Goal: Task Accomplishment & Management: Use online tool/utility

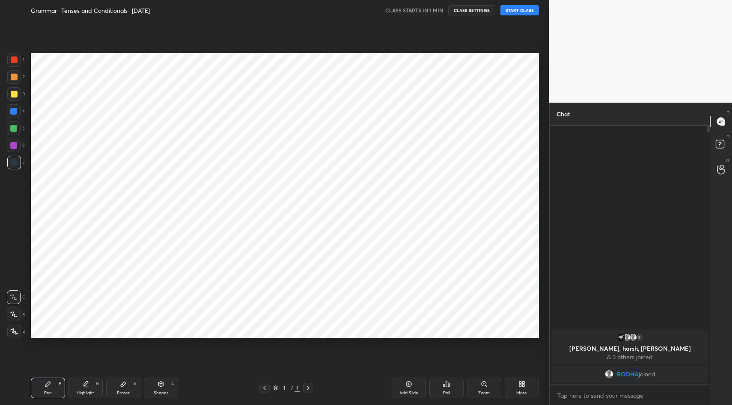
scroll to position [351, 515]
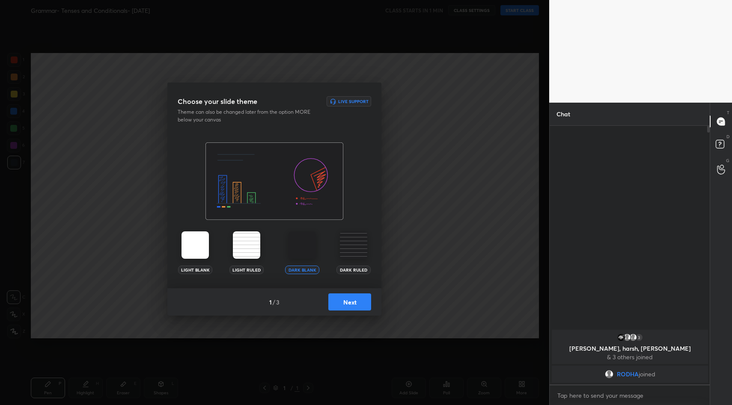
click at [351, 303] on button "Next" at bounding box center [349, 302] width 43 height 17
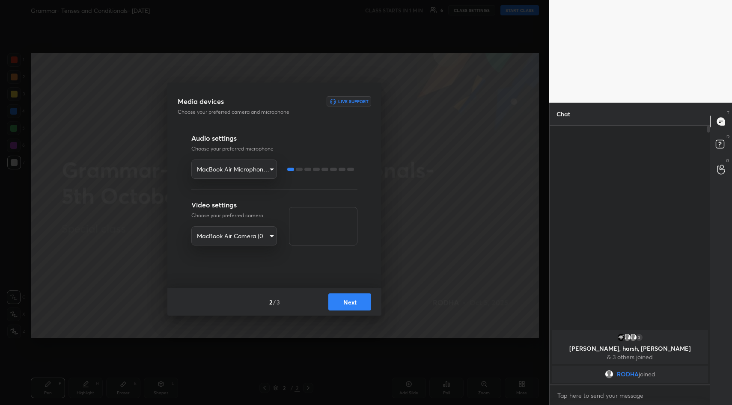
click at [362, 298] on button "Next" at bounding box center [349, 302] width 43 height 17
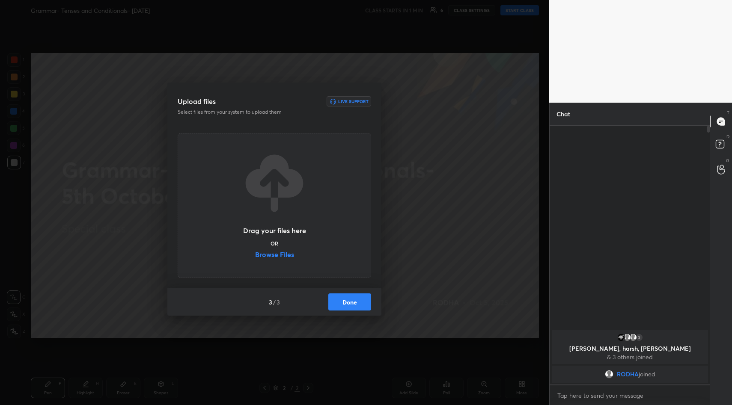
click at [354, 300] on button "Done" at bounding box center [349, 302] width 43 height 17
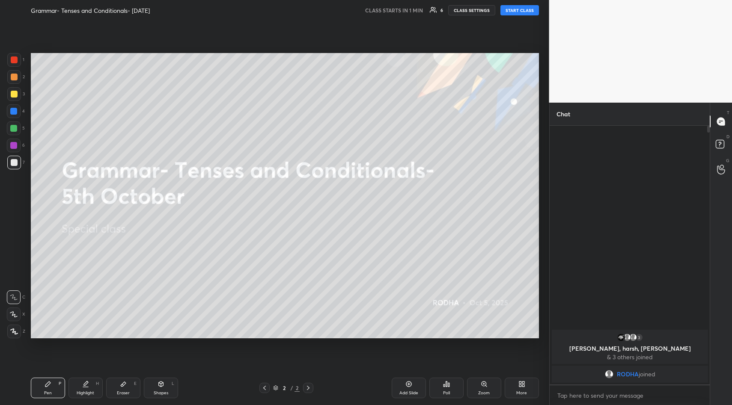
click at [523, 390] on div "More" at bounding box center [522, 388] width 34 height 21
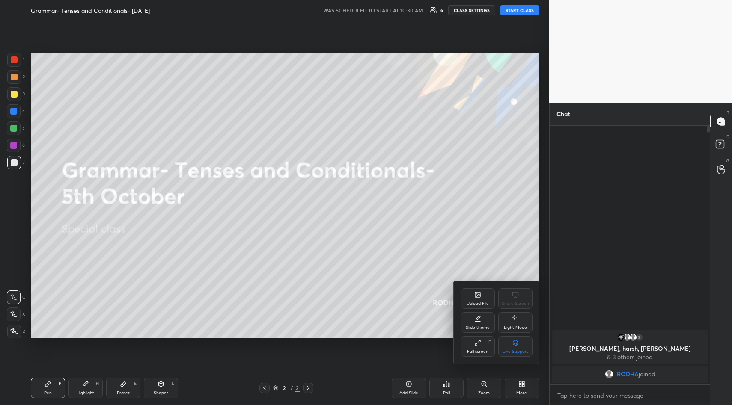
click at [477, 294] on icon at bounding box center [476, 294] width 1 height 1
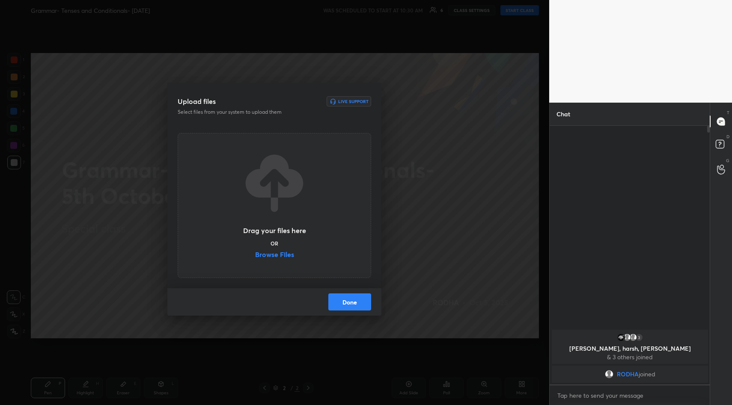
click at [277, 257] on label "Browse Files" at bounding box center [274, 255] width 39 height 9
click at [255, 257] on input "Browse Files" at bounding box center [255, 255] width 0 height 9
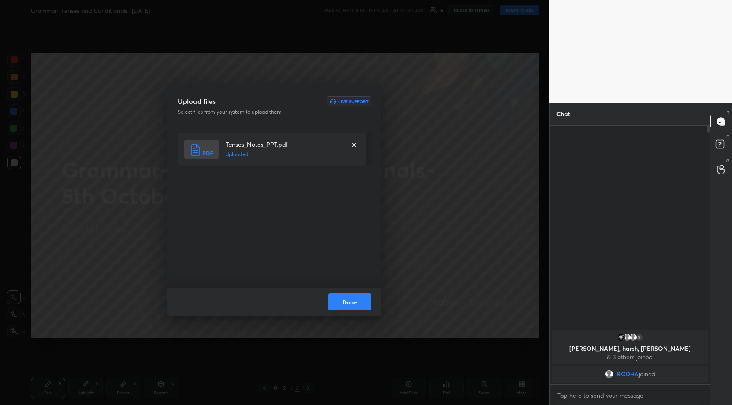
click at [361, 299] on button "Done" at bounding box center [349, 302] width 43 height 17
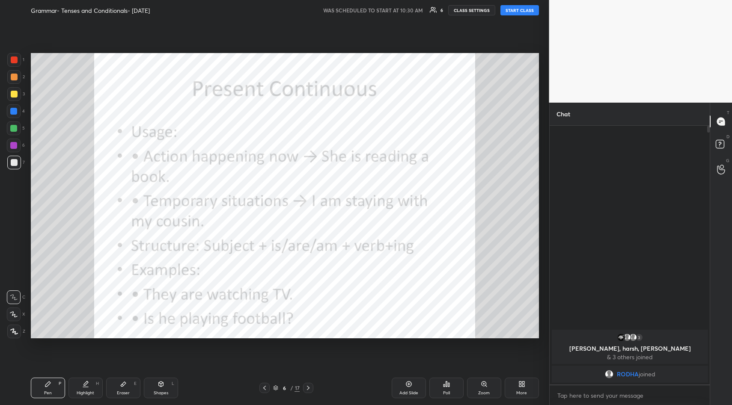
click at [414, 384] on div "Add Slide" at bounding box center [409, 388] width 34 height 21
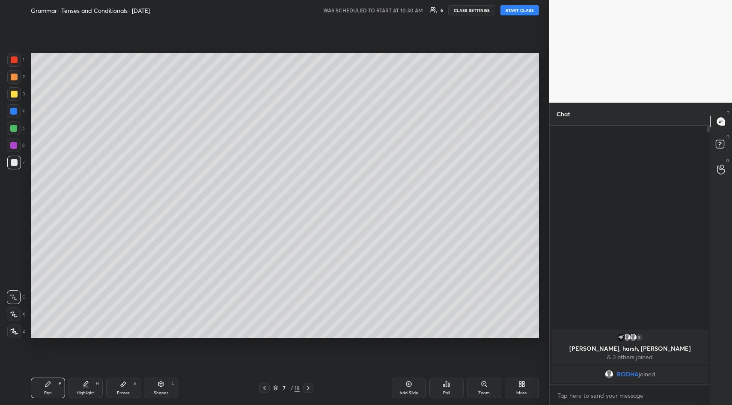
click at [11, 95] on div at bounding box center [14, 94] width 7 height 7
click at [524, 9] on button "START CLASS" at bounding box center [519, 10] width 39 height 10
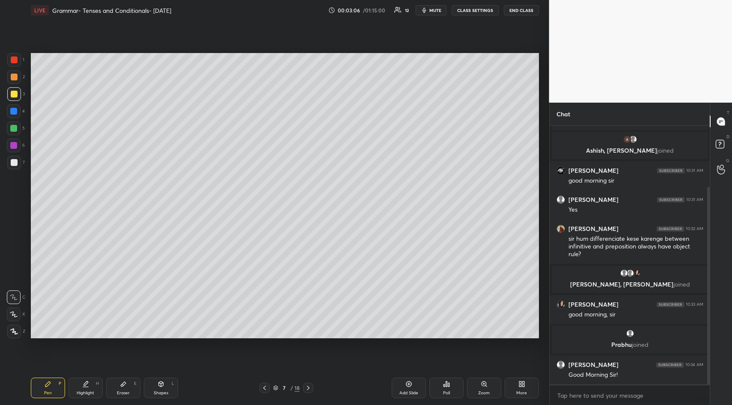
scroll to position [80, 0]
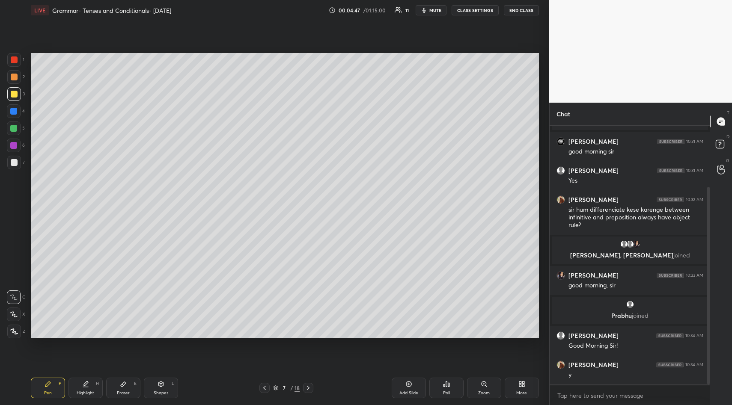
drag, startPoint x: 410, startPoint y: 385, endPoint x: 409, endPoint y: 379, distance: 6.1
click at [411, 382] on icon at bounding box center [408, 384] width 7 height 7
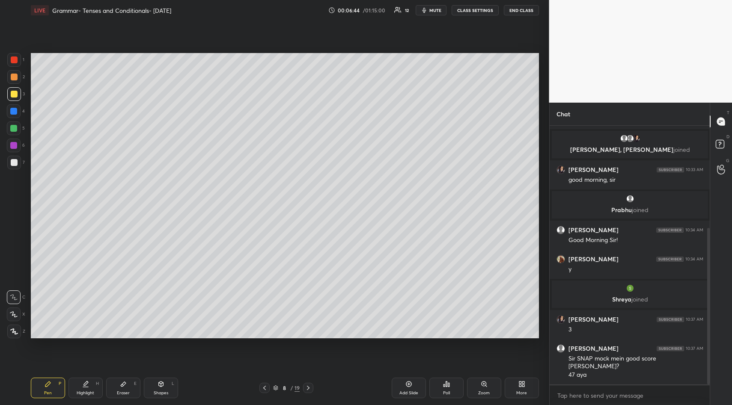
scroll to position [198, 0]
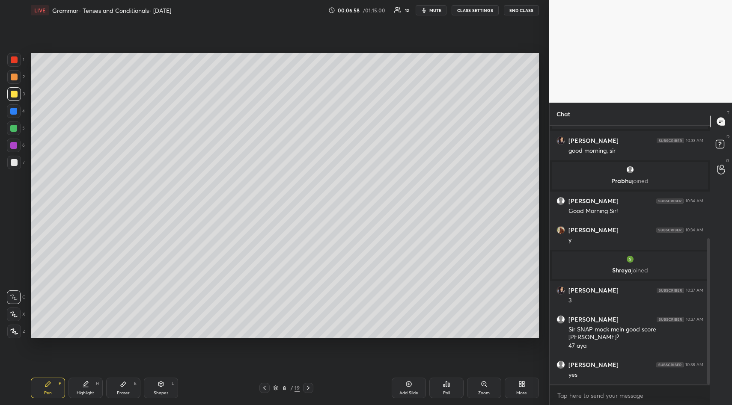
click at [247, 121] on div "Setting up your live class Poll for secs No correct answer Start poll" at bounding box center [284, 196] width 515 height 351
drag, startPoint x: 251, startPoint y: 51, endPoint x: 376, endPoint y: 343, distance: 317.4
click at [376, 343] on div "Setting up your live class Poll for secs No correct answer Start poll" at bounding box center [284, 196] width 515 height 351
click at [458, 123] on div "Setting up your live class Poll for secs No correct answer Start poll" at bounding box center [284, 196] width 515 height 351
drag, startPoint x: 470, startPoint y: 49, endPoint x: 468, endPoint y: 342, distance: 292.4
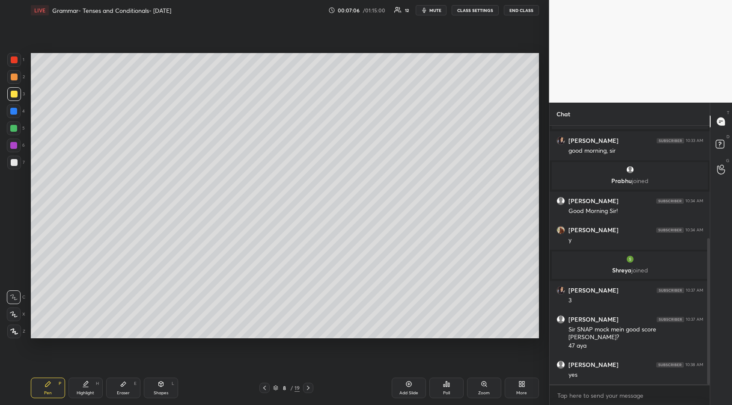
click at [468, 349] on div "Setting up your live class Poll for secs No correct answer Start poll" at bounding box center [284, 196] width 515 height 351
click at [550, 102] on div "1 2 3 4 5 6 7 R O A L C X Z Erase all C X Z LIVE Grammar- Tenses and Conditiona…" at bounding box center [366, 202] width 732 height 405
click at [539, 197] on div "Setting up your live class Poll for secs No correct answer Start poll" at bounding box center [284, 196] width 515 height 351
click at [547, 265] on div "1 2 3 4 5 6 7 R O A L C X Z Erase all C X Z LIVE Grammar- Tenses and Conditiona…" at bounding box center [274, 202] width 549 height 405
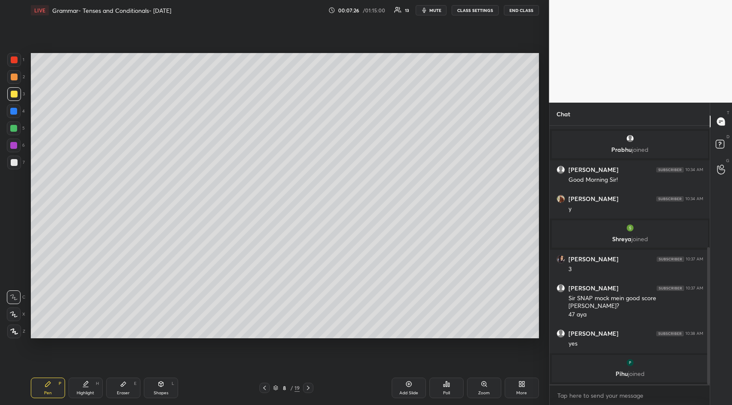
click at [410, 386] on icon at bounding box center [408, 384] width 7 height 7
click at [540, 100] on div "Setting up your live class Poll for secs No correct answer Start poll" at bounding box center [284, 196] width 515 height 351
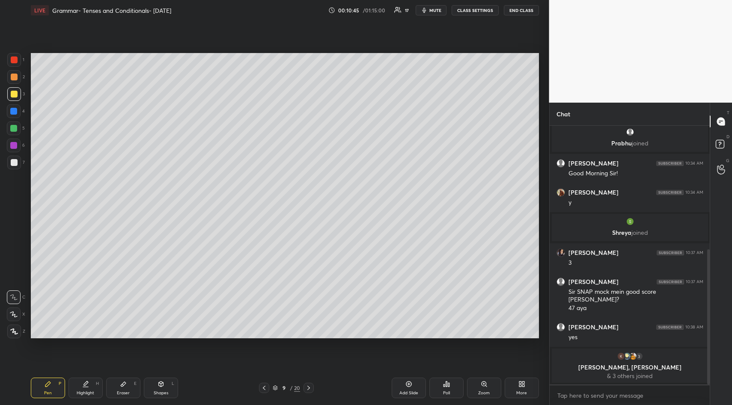
scroll to position [281, 0]
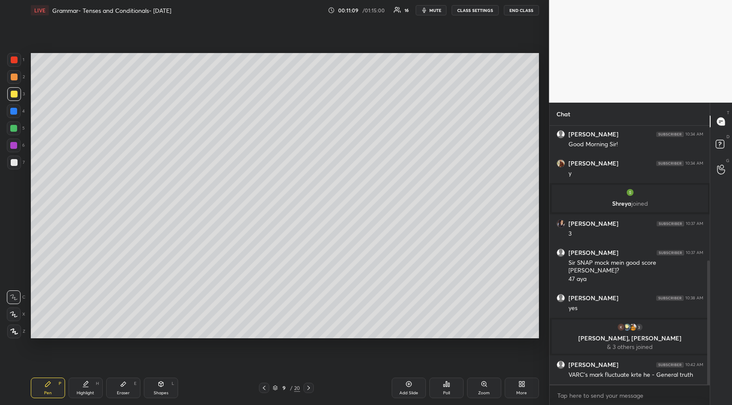
click at [135, 339] on div "Setting up your live class Poll for secs No correct answer Start poll" at bounding box center [284, 196] width 515 height 351
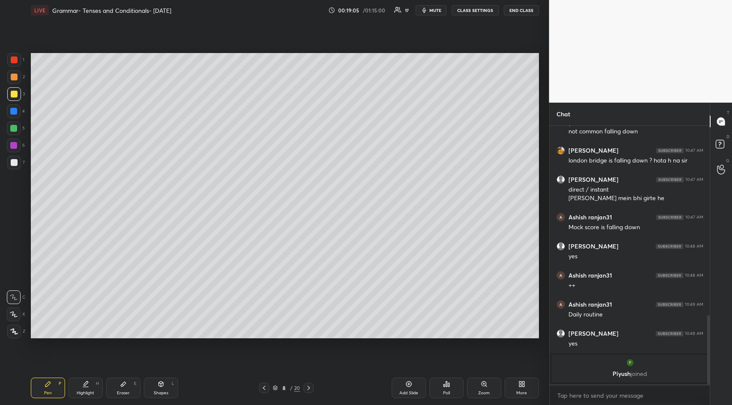
scroll to position [655, 0]
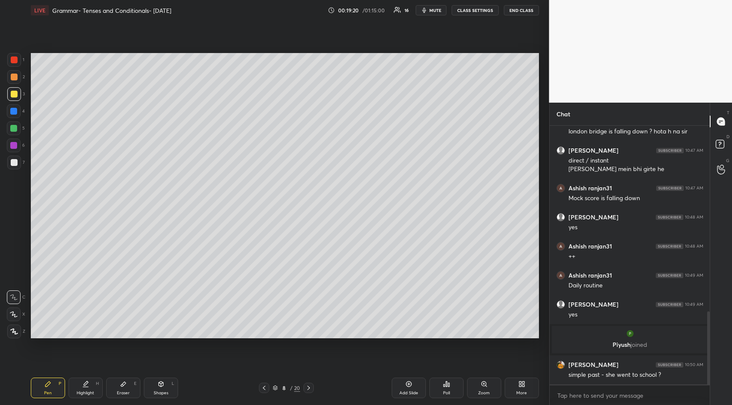
drag, startPoint x: 11, startPoint y: 161, endPoint x: 24, endPoint y: 165, distance: 12.9
click at [16, 164] on div at bounding box center [14, 162] width 7 height 7
drag, startPoint x: 408, startPoint y: 383, endPoint x: 417, endPoint y: 386, distance: 9.6
click at [408, 383] on icon at bounding box center [408, 384] width 7 height 7
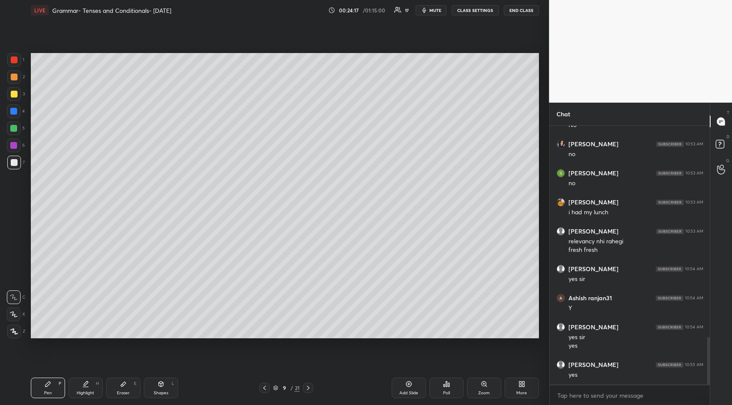
scroll to position [1183, 0]
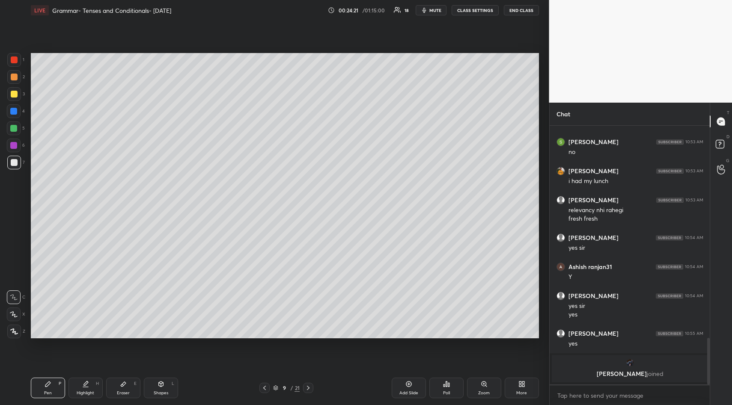
click at [458, 178] on div "Setting up your live class Poll for secs No correct answer Start poll" at bounding box center [284, 196] width 515 height 351
click at [457, 125] on div "Setting up your live class Poll for secs No correct answer Start poll" at bounding box center [284, 196] width 515 height 351
click at [464, 134] on div "Setting up your live class Poll for secs No correct answer Start poll" at bounding box center [284, 196] width 515 height 351
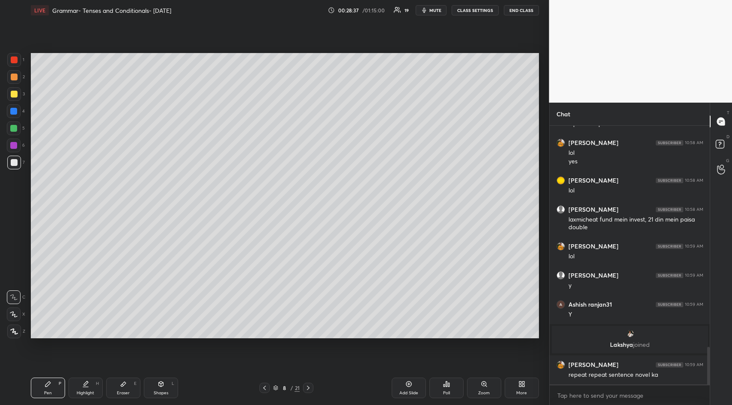
scroll to position [1514, 0]
click at [409, 385] on icon at bounding box center [409, 384] width 3 height 3
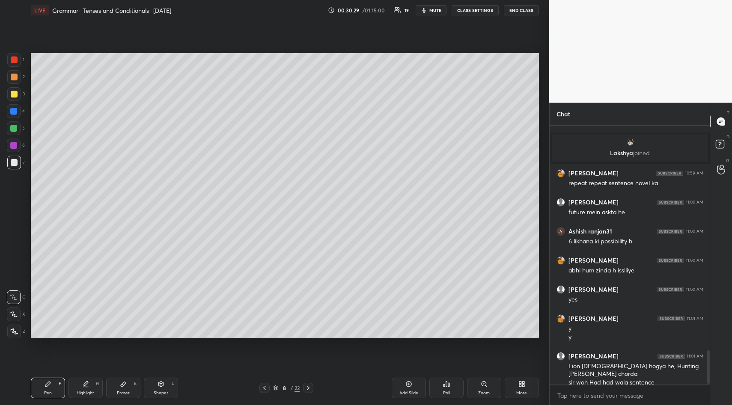
scroll to position [1734, 0]
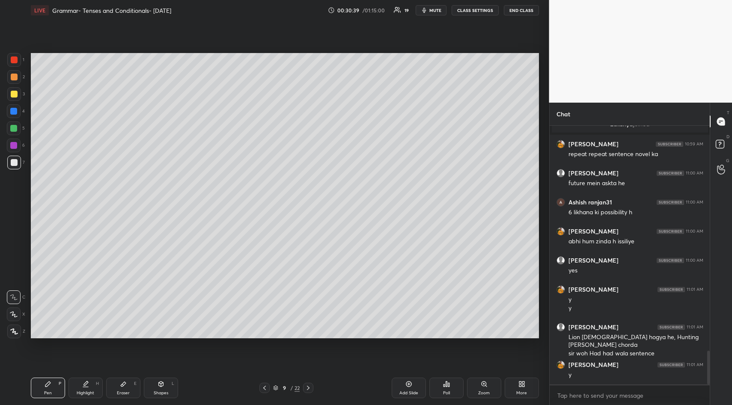
click at [120, 384] on icon at bounding box center [123, 384] width 7 height 7
click at [13, 281] on span "Erase all" at bounding box center [13, 280] width 13 height 6
click at [45, 388] on div "Pen P" at bounding box center [48, 388] width 34 height 21
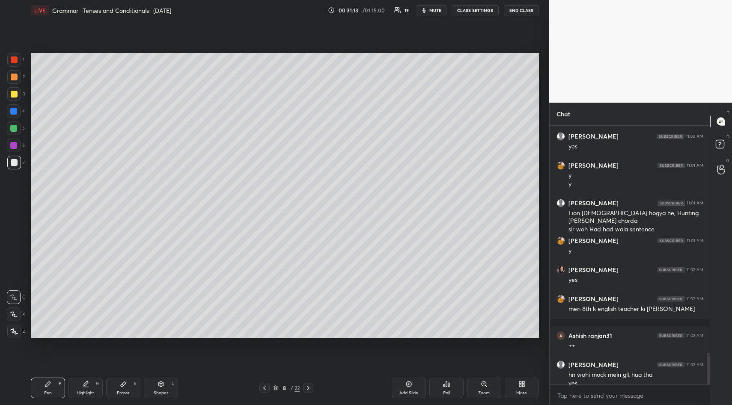
scroll to position [1867, 0]
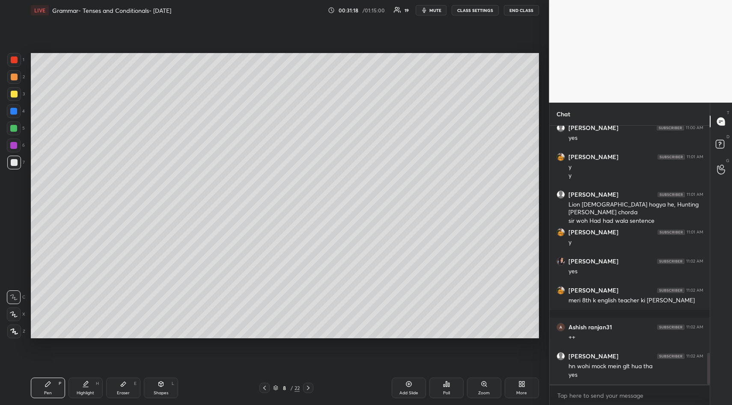
click at [309, 386] on icon at bounding box center [308, 388] width 7 height 7
drag, startPoint x: 125, startPoint y: 384, endPoint x: 137, endPoint y: 344, distance: 41.3
click at [125, 381] on icon at bounding box center [123, 384] width 7 height 7
click at [16, 277] on div "Erase all" at bounding box center [14, 281] width 14 height 14
click at [50, 384] on icon at bounding box center [48, 384] width 7 height 7
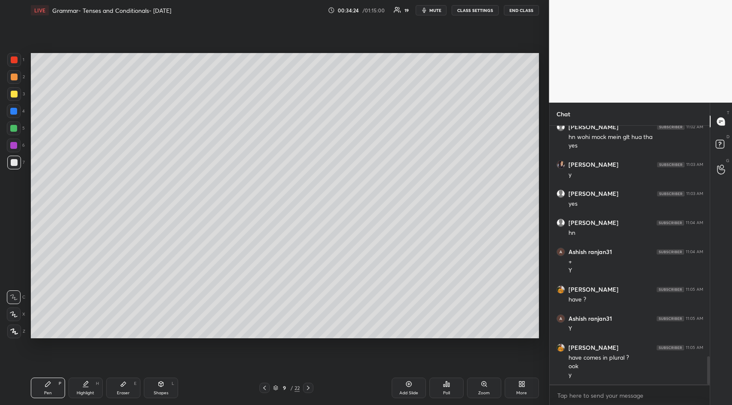
scroll to position [2097, 0]
click at [542, 284] on div "Setting up your live class Poll for secs No correct answer Start poll" at bounding box center [284, 196] width 515 height 351
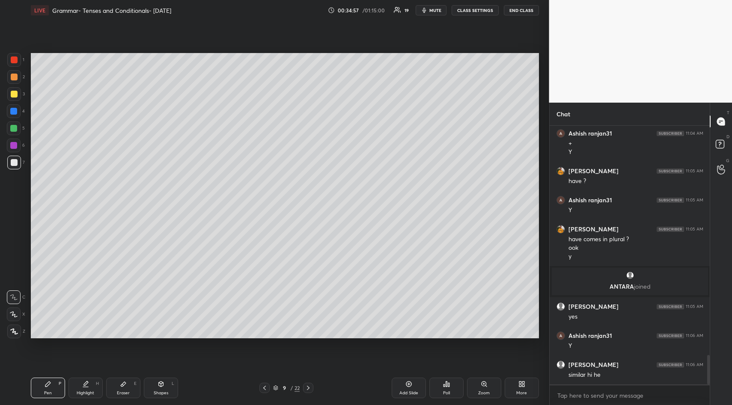
scroll to position [2035, 0]
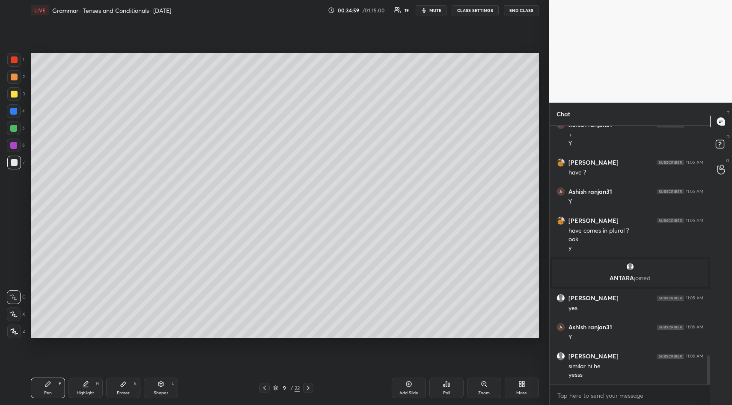
click at [125, 382] on icon at bounding box center [123, 384] width 7 height 7
drag, startPoint x: 11, startPoint y: 277, endPoint x: 20, endPoint y: 268, distance: 13.0
click at [13, 280] on span "Erase all" at bounding box center [13, 280] width 13 height 6
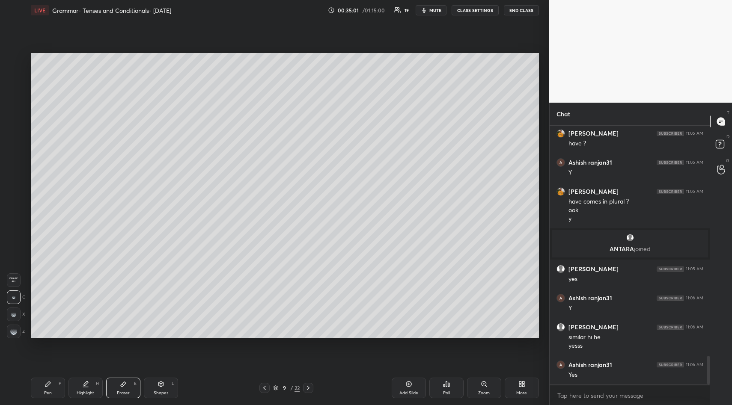
drag, startPoint x: 51, startPoint y: 378, endPoint x: 50, endPoint y: 357, distance: 21.8
click at [51, 377] on div "Pen P Highlight H Eraser E Shapes L 9 / 22 Add Slide Poll Zoom More" at bounding box center [285, 388] width 508 height 34
click at [37, 361] on div "Setting up your live class Poll for secs No correct answer Start poll" at bounding box center [284, 196] width 515 height 351
drag, startPoint x: 51, startPoint y: 388, endPoint x: 52, endPoint y: 382, distance: 5.7
click at [51, 388] on div "Pen P" at bounding box center [48, 388] width 34 height 21
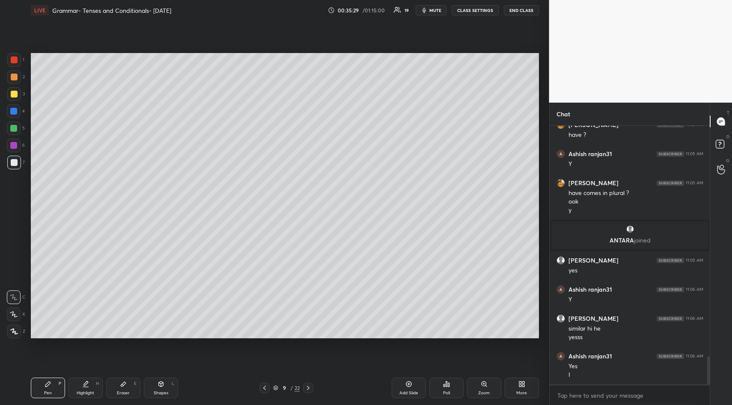
scroll to position [2102, 0]
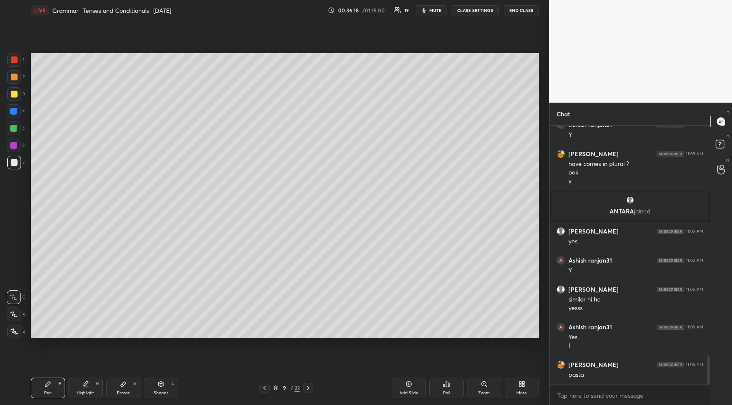
drag, startPoint x: 263, startPoint y: 386, endPoint x: 268, endPoint y: 375, distance: 11.9
click at [263, 386] on icon at bounding box center [264, 388] width 7 height 7
click at [307, 384] on div at bounding box center [308, 388] width 10 height 10
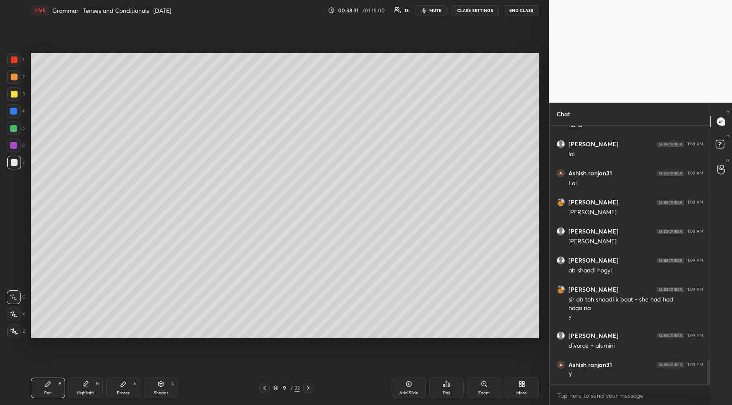
scroll to position [2585, 0]
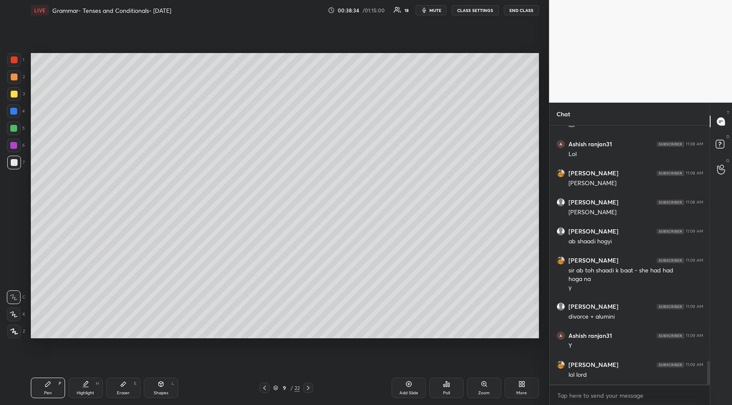
click at [405, 380] on div "Add Slide" at bounding box center [409, 388] width 34 height 21
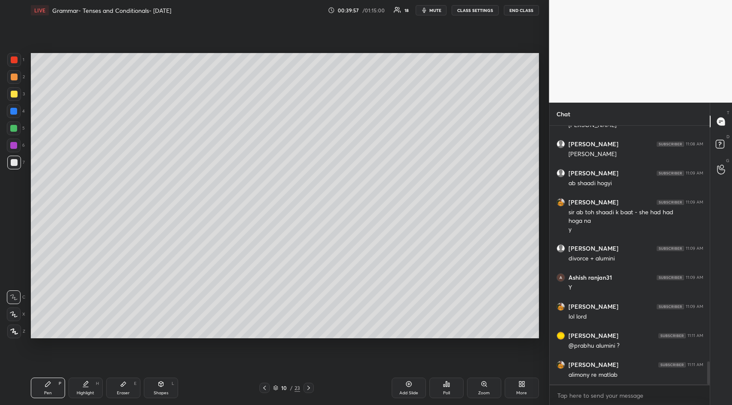
scroll to position [2672, 0]
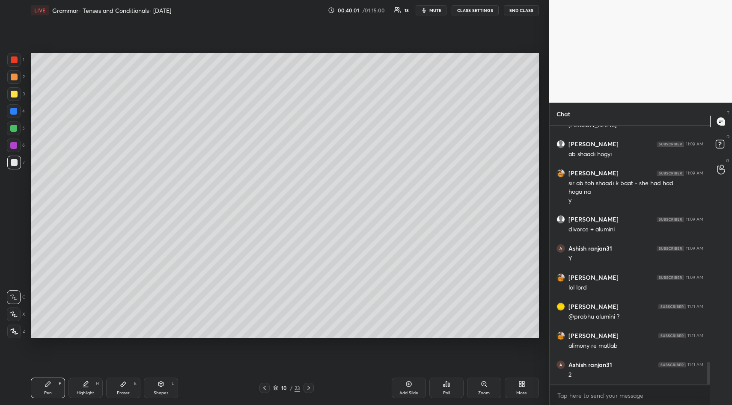
click at [497, 341] on div "Setting up your live class Poll for secs No correct answer Start poll" at bounding box center [284, 196] width 515 height 351
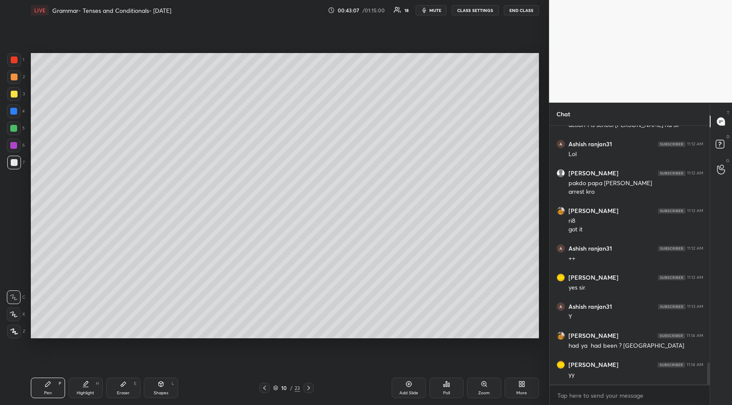
scroll to position [2849, 0]
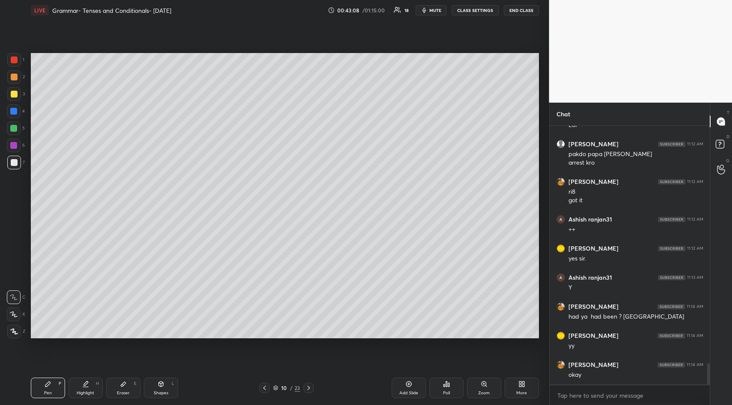
click at [169, 339] on div "Setting up your live class Poll for secs No correct answer Start poll" at bounding box center [284, 196] width 515 height 351
drag, startPoint x: 407, startPoint y: 384, endPoint x: 415, endPoint y: 375, distance: 13.0
click at [407, 384] on icon at bounding box center [408, 384] width 7 height 7
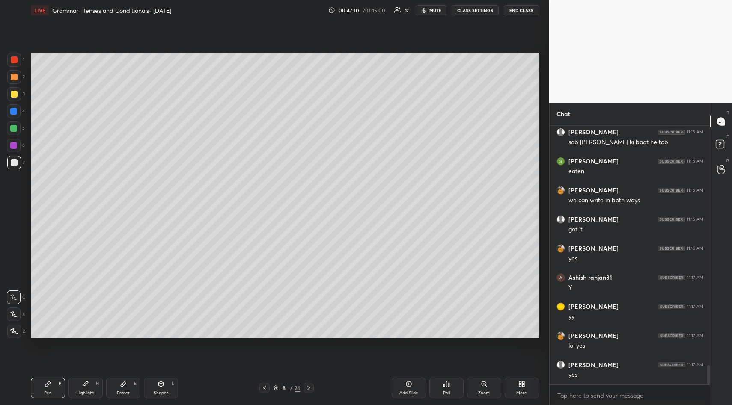
scroll to position [3286, 0]
click at [540, 249] on div "Setting up your live class Poll for secs No correct answer Start poll" at bounding box center [284, 196] width 515 height 351
click at [537, 241] on div "Setting up your live class Poll for secs No correct answer Start poll" at bounding box center [284, 196] width 515 height 351
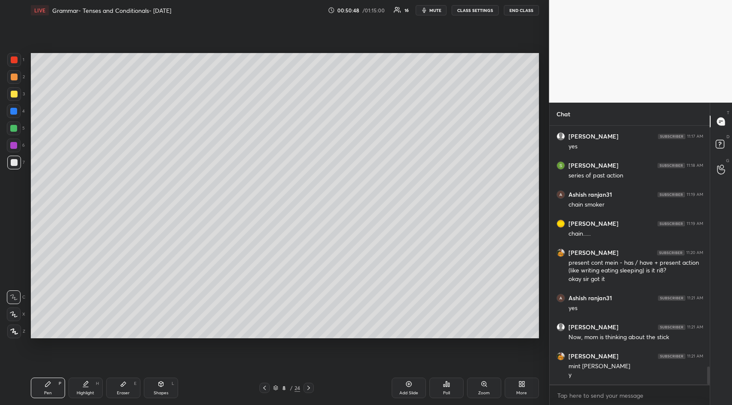
scroll to position [3514, 0]
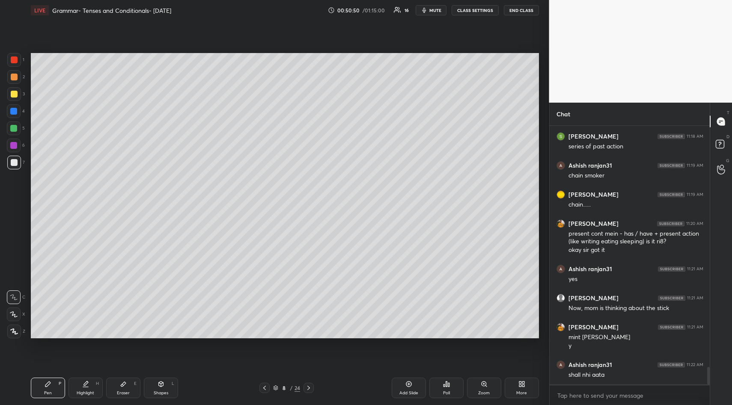
click at [543, 316] on div "1 2 3 4 5 6 7 R O A L C X Z Erase all C X Z LIVE Grammar- Tenses and Conditiona…" at bounding box center [274, 202] width 549 height 405
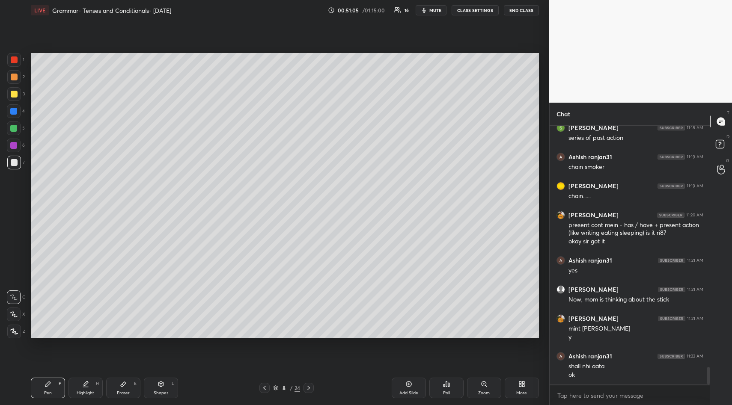
click at [13, 58] on div at bounding box center [14, 60] width 7 height 7
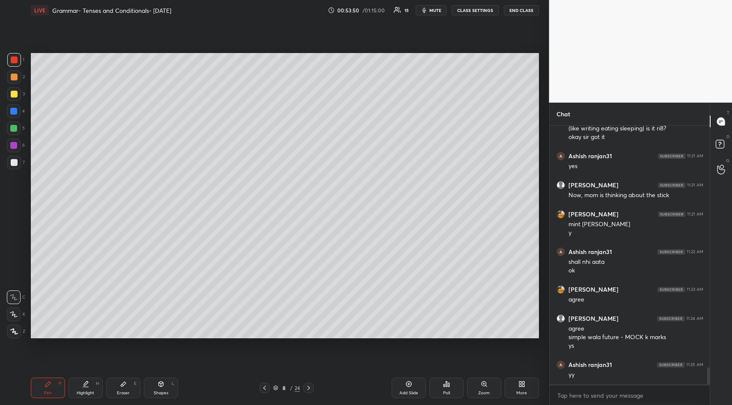
scroll to position [3656, 0]
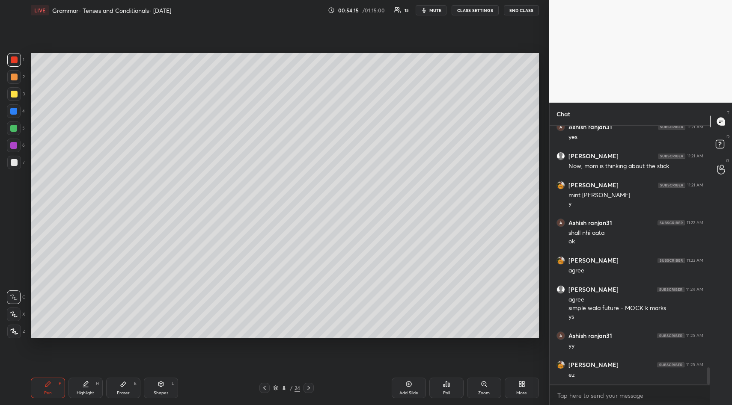
click at [408, 382] on icon at bounding box center [408, 384] width 7 height 7
click at [14, 95] on div at bounding box center [14, 94] width 7 height 7
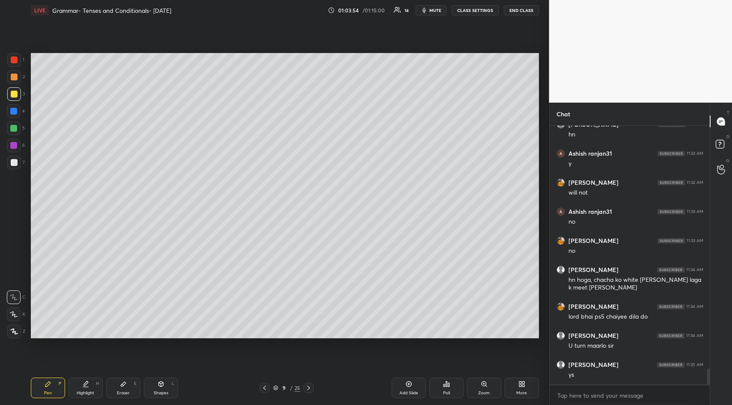
scroll to position [3984, 0]
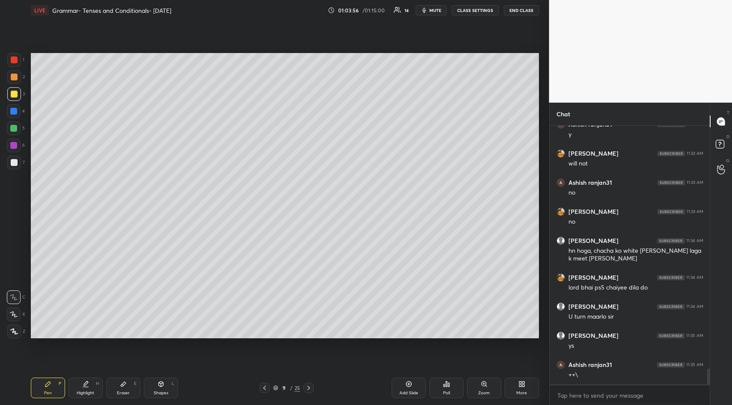
click at [93, 342] on div "Setting up your live class Poll for secs No correct answer Start poll" at bounding box center [284, 196] width 515 height 351
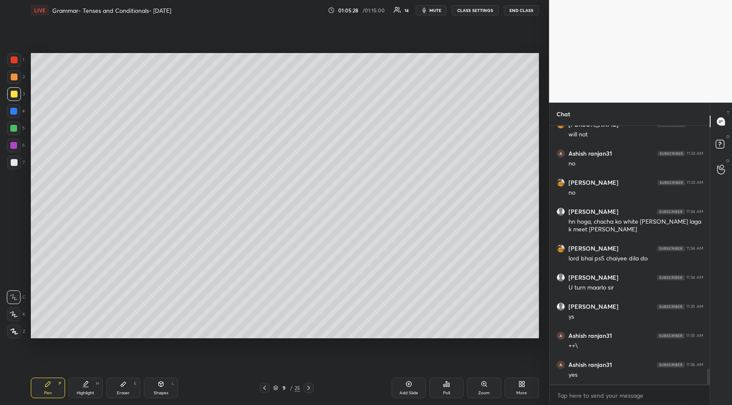
scroll to position [4042, 0]
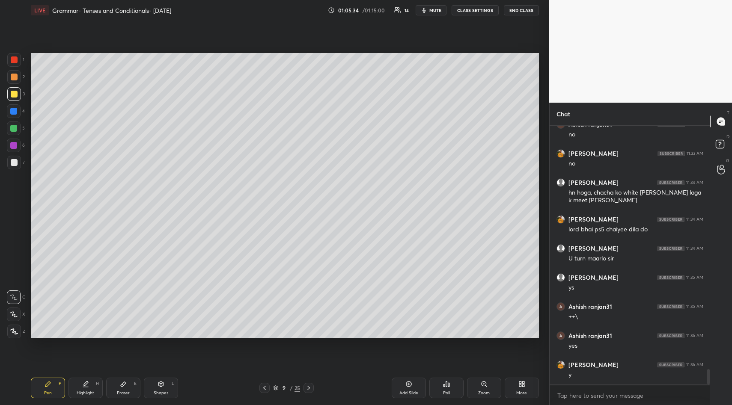
drag, startPoint x: 17, startPoint y: 59, endPoint x: 24, endPoint y: 68, distance: 11.0
click at [18, 61] on div at bounding box center [14, 60] width 14 height 14
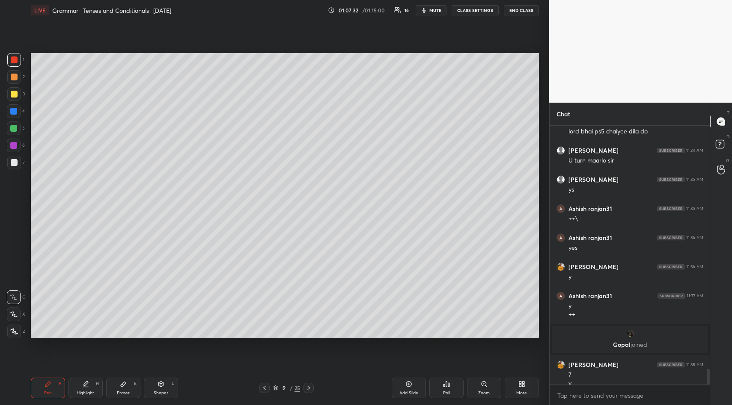
scroll to position [3950, 0]
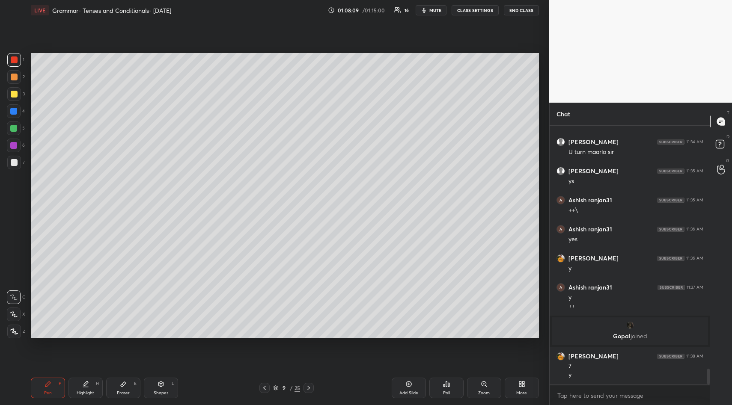
drag, startPoint x: 125, startPoint y: 383, endPoint x: 131, endPoint y: 379, distance: 7.9
click at [125, 383] on icon at bounding box center [123, 384] width 5 height 5
click at [8, 279] on span "Erase all" at bounding box center [13, 280] width 13 height 6
click at [45, 387] on icon at bounding box center [48, 384] width 7 height 7
drag, startPoint x: 14, startPoint y: 93, endPoint x: 30, endPoint y: 96, distance: 16.1
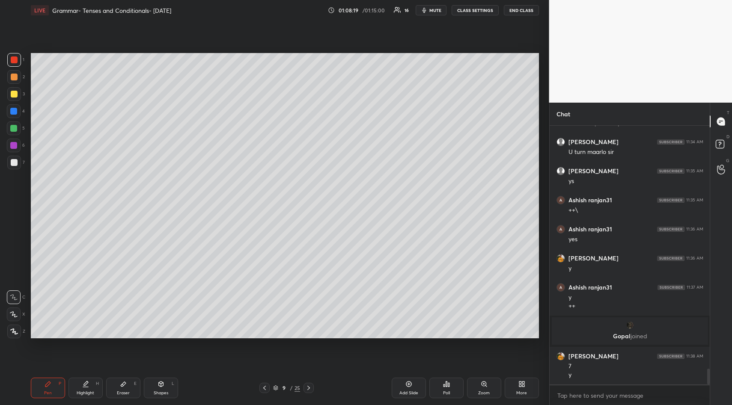
click at [14, 96] on div at bounding box center [14, 94] width 7 height 7
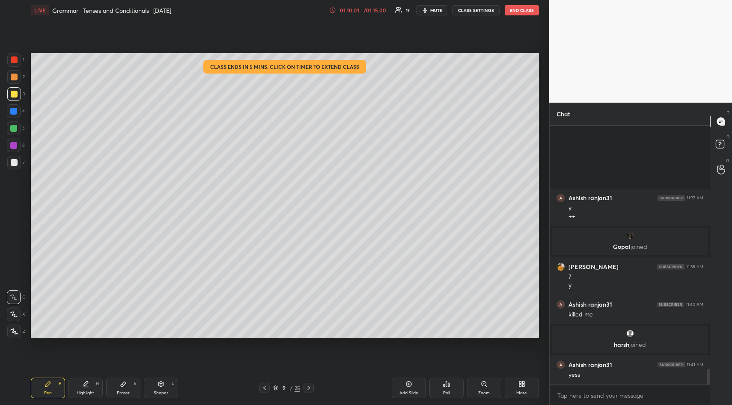
scroll to position [3956, 0]
click at [354, 14] on div "01:10:02 / 01:15:00 17 mute CLASS SETTINGS END CLASS" at bounding box center [434, 10] width 210 height 10
click at [355, 9] on div "01:10:03" at bounding box center [350, 10] width 24 height 5
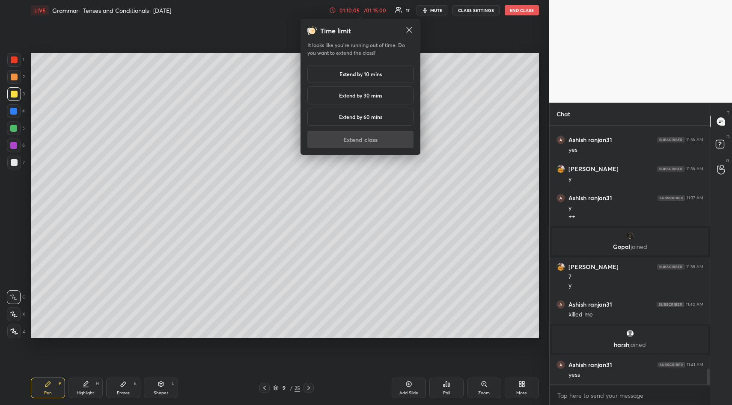
click at [351, 71] on h5 "Extend by 10 mins" at bounding box center [360, 74] width 42 height 8
click at [364, 137] on button "Extend class" at bounding box center [360, 139] width 106 height 17
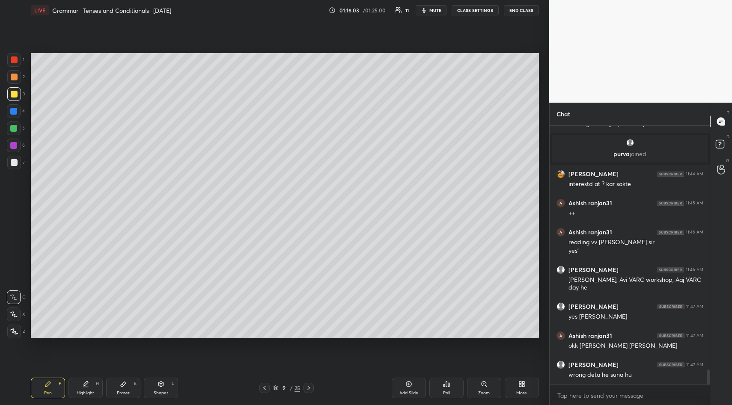
scroll to position [4263, 0]
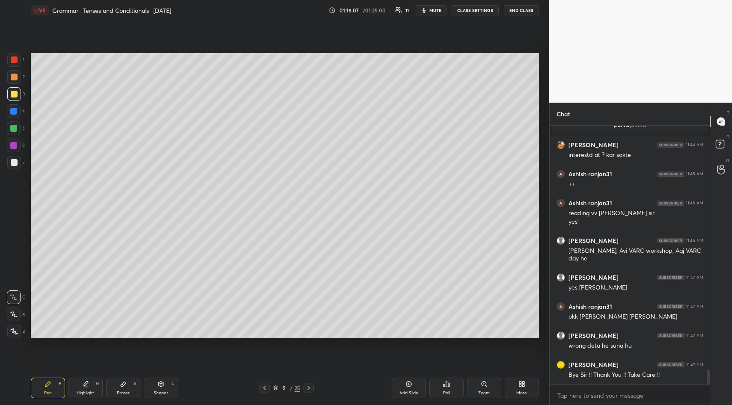
click at [521, 11] on button "END CLASS" at bounding box center [521, 10] width 35 height 10
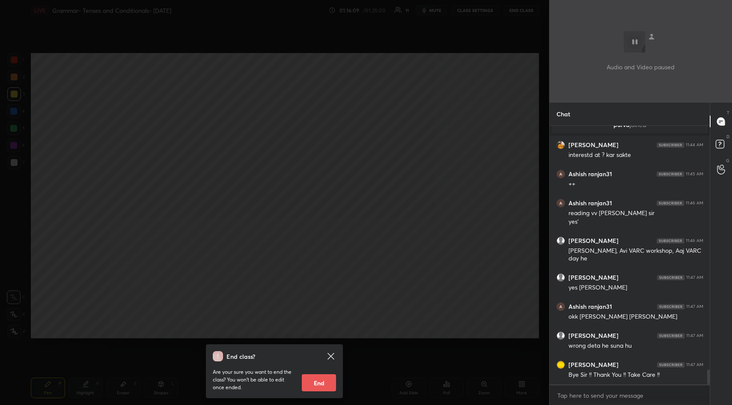
click at [315, 383] on button "End" at bounding box center [319, 383] width 34 height 17
type textarea "x"
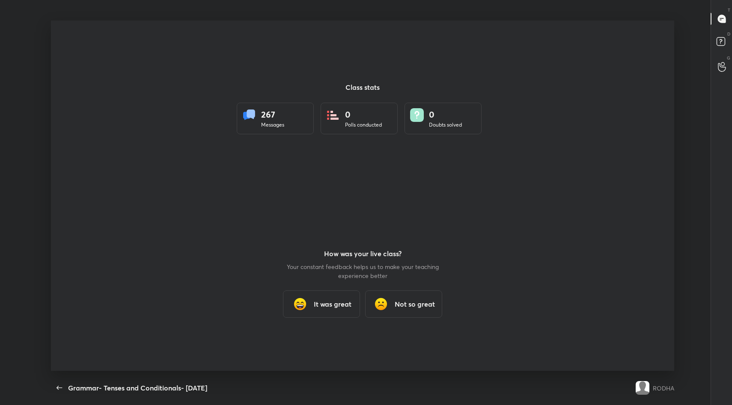
scroll to position [42455, 42081]
